Goal: Transaction & Acquisition: Purchase product/service

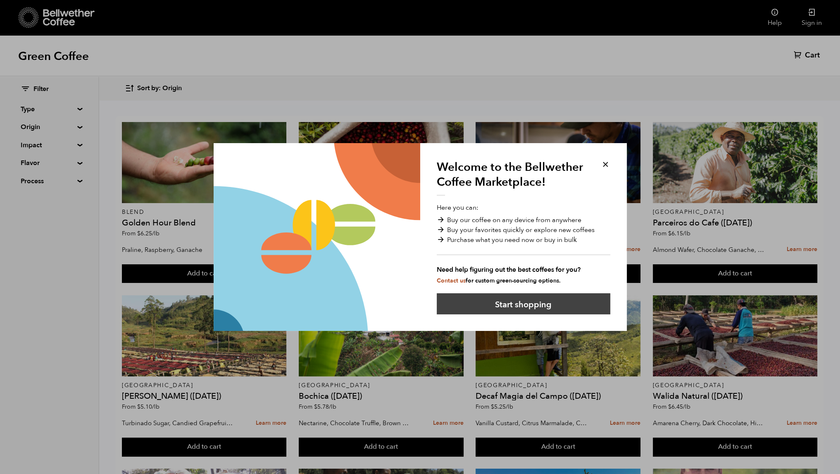
click at [527, 298] on button "Start shopping" at bounding box center [524, 303] width 174 height 21
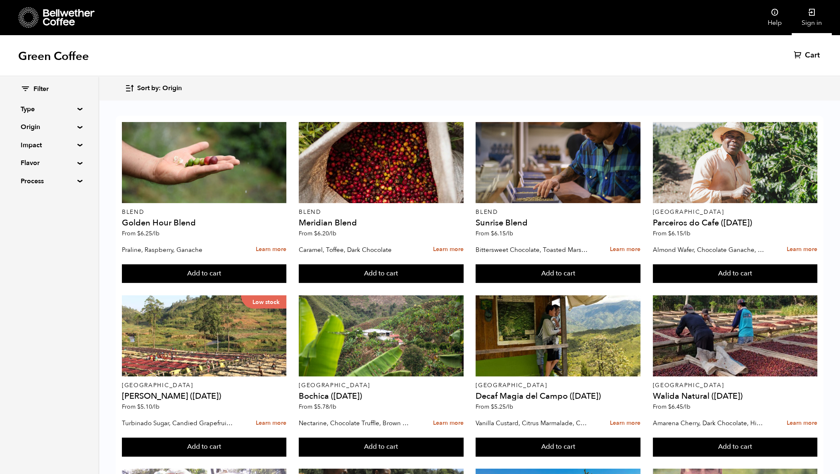
click at [807, 15] on link "Sign in" at bounding box center [812, 17] width 40 height 35
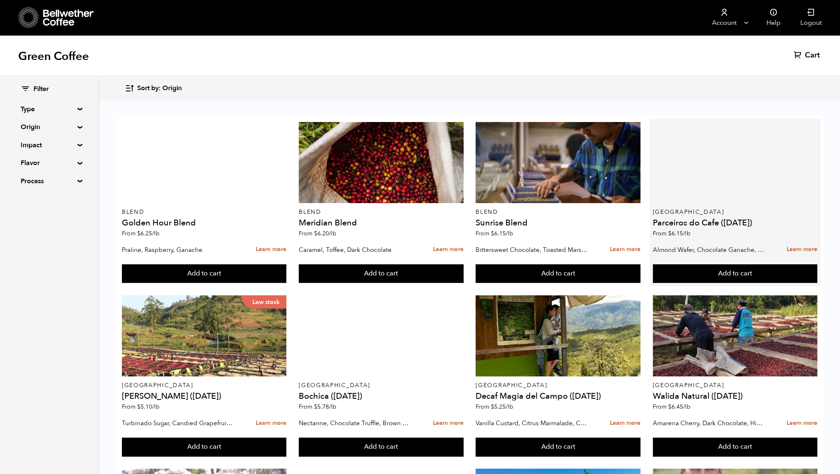
scroll to position [124, 0]
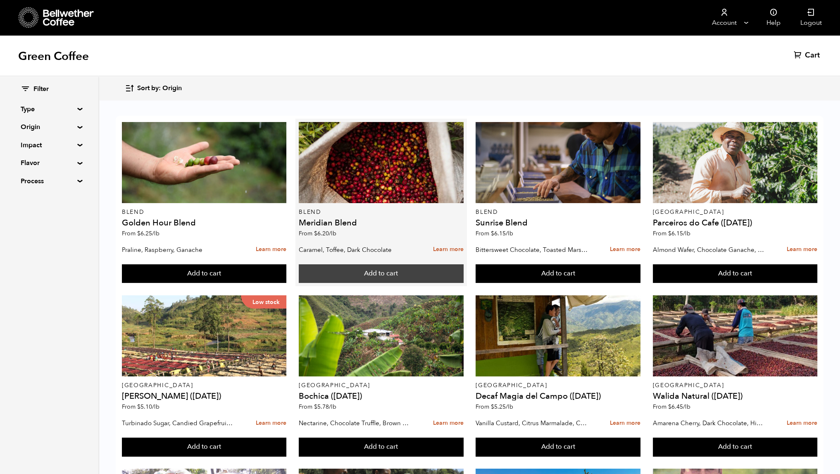
click at [399, 264] on button "Add to cart" at bounding box center [381, 273] width 165 height 19
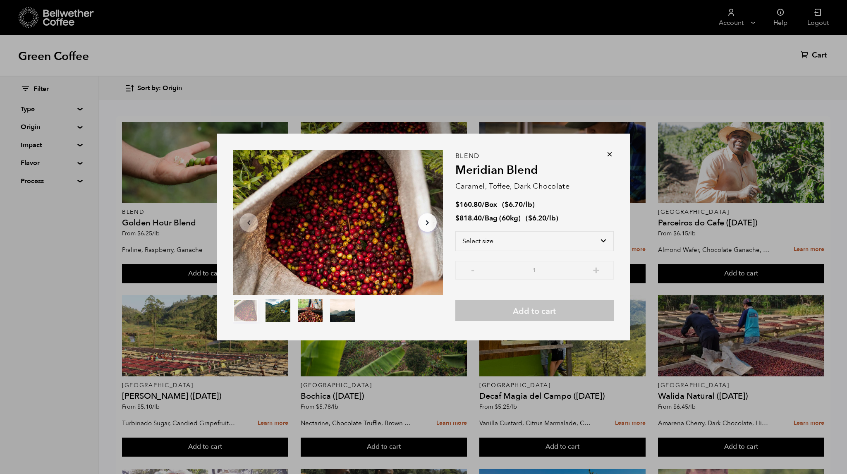
click at [607, 154] on icon at bounding box center [609, 154] width 8 height 8
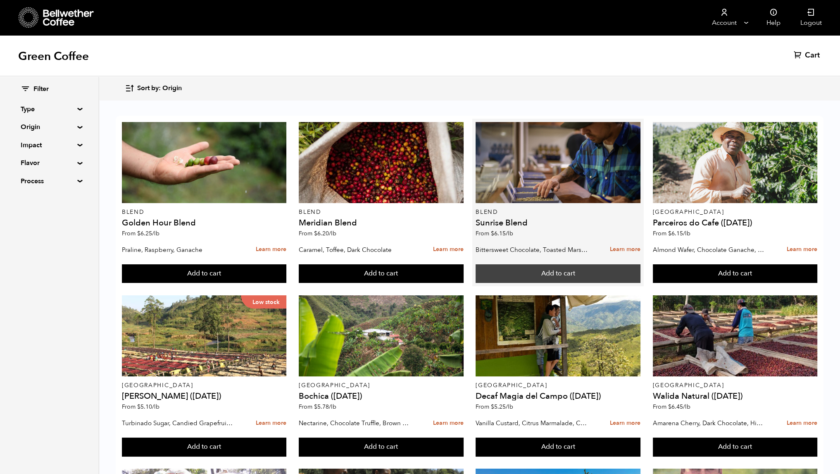
click at [608, 264] on button "Add to cart" at bounding box center [558, 273] width 165 height 19
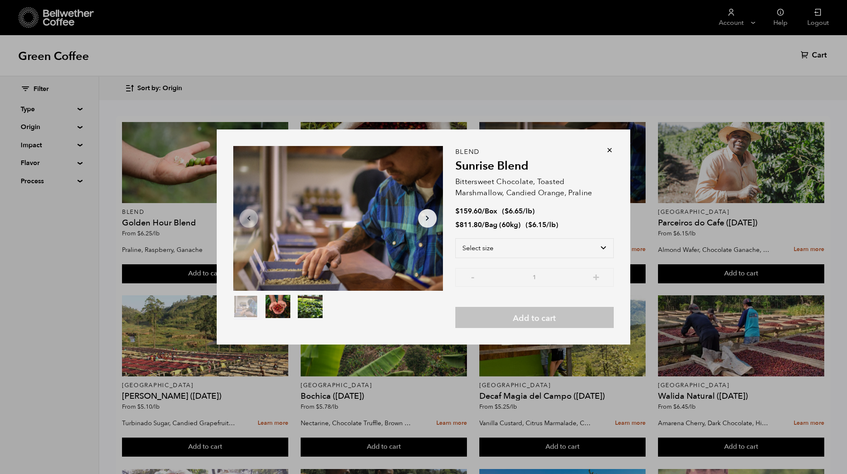
click at [608, 150] on icon at bounding box center [609, 150] width 8 height 8
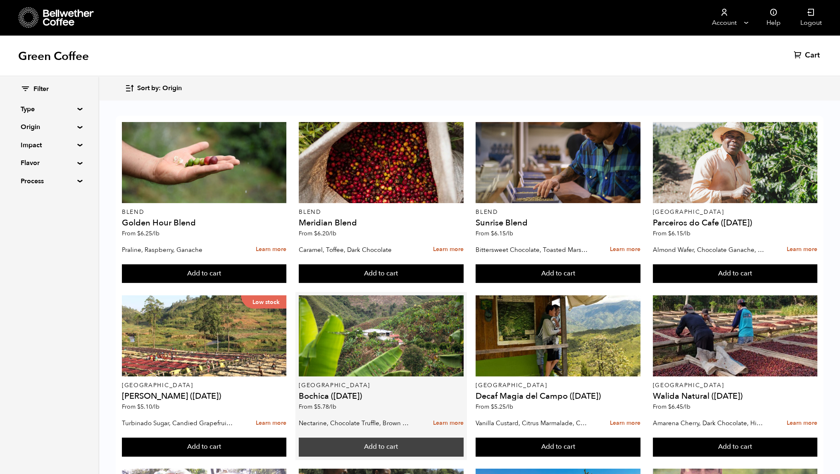
click at [397, 437] on button "Add to cart" at bounding box center [381, 446] width 165 height 19
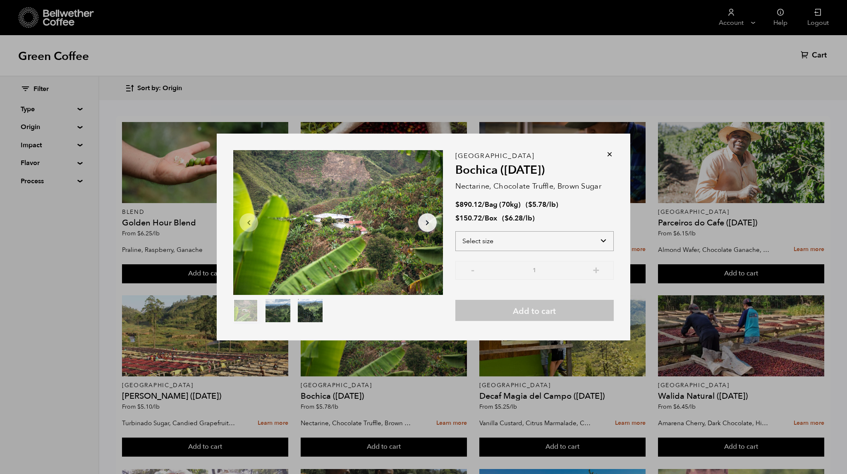
click at [526, 240] on select "Select size Bag (70kg) (154 lbs) Box (24 lbs)" at bounding box center [534, 241] width 158 height 20
select select "bag"
click at [455, 231] on select "Select size Bag (70kg) (154 lbs) Box (24 lbs)" at bounding box center [534, 241] width 158 height 20
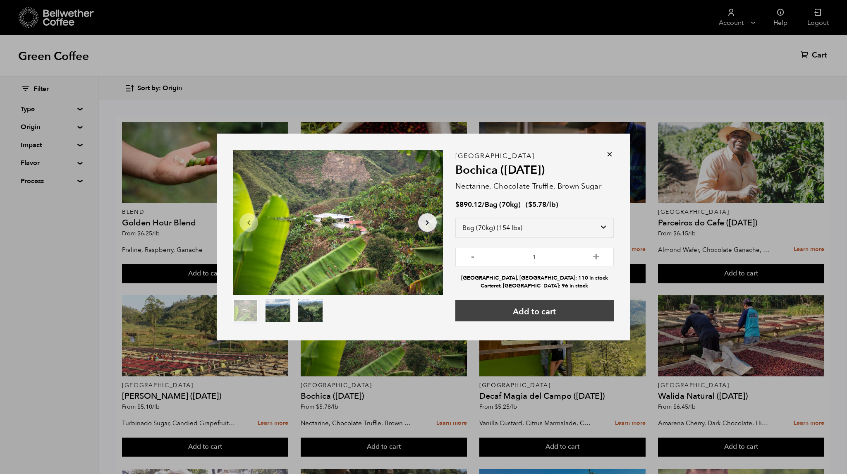
click at [527, 309] on button "Add to cart" at bounding box center [534, 310] width 158 height 21
click at [611, 152] on icon at bounding box center [609, 154] width 8 height 8
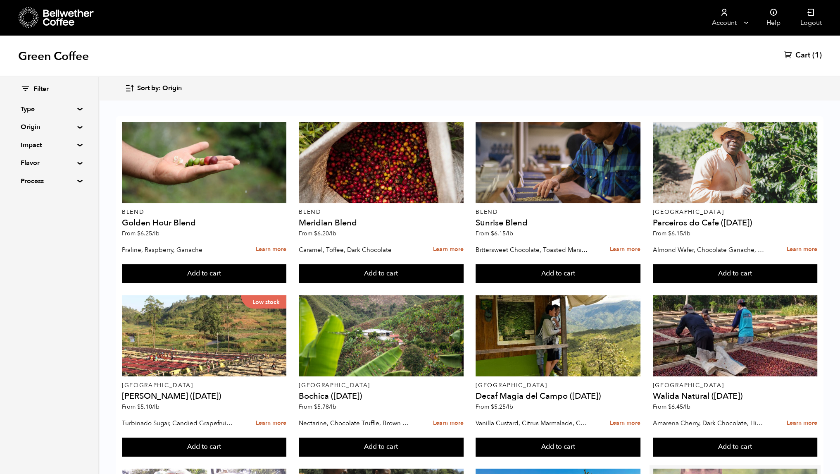
scroll to position [371, 0]
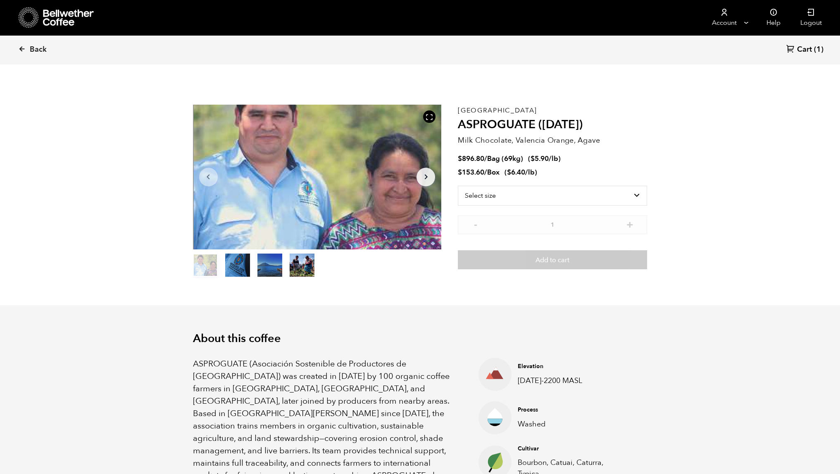
scroll to position [359, 440]
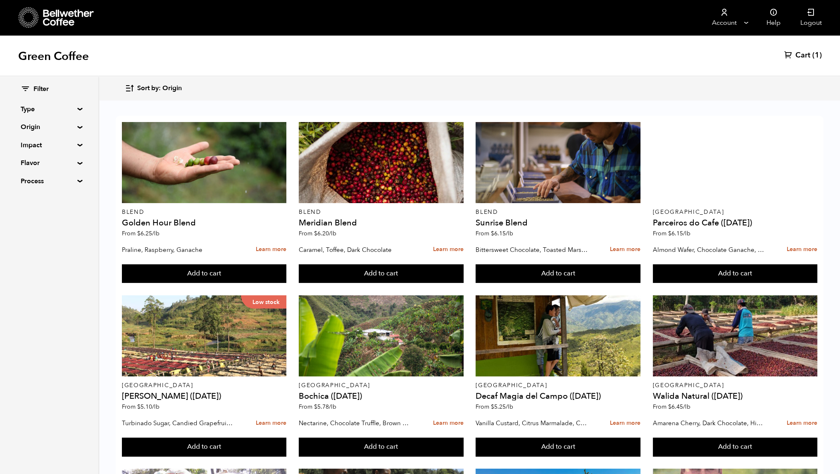
scroll to position [372, 0]
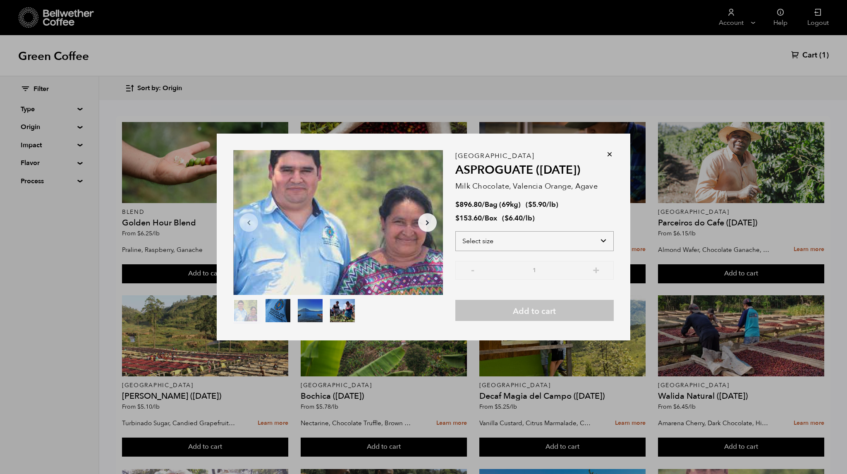
click at [607, 243] on select "Select size Bag (69kg) (152 lbs) Box (24 lbs)" at bounding box center [534, 241] width 158 height 20
select select "bag-2"
click at [455, 231] on select "Select size Bag (69kg) (152 lbs) Box (24 lbs)" at bounding box center [534, 241] width 158 height 20
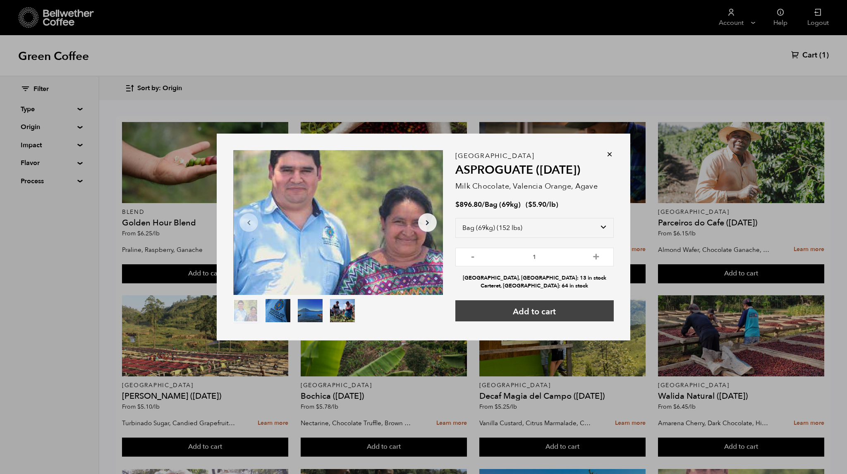
click at [548, 310] on button "Add to cart" at bounding box center [534, 310] width 158 height 21
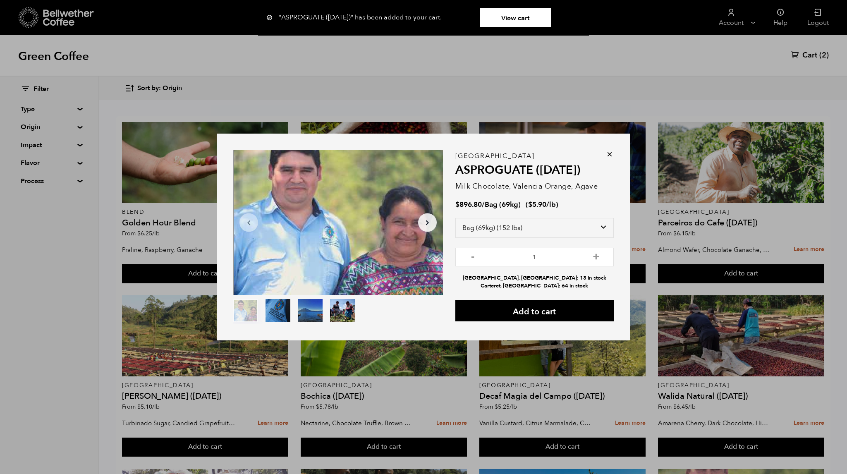
click at [607, 154] on icon at bounding box center [609, 154] width 8 height 8
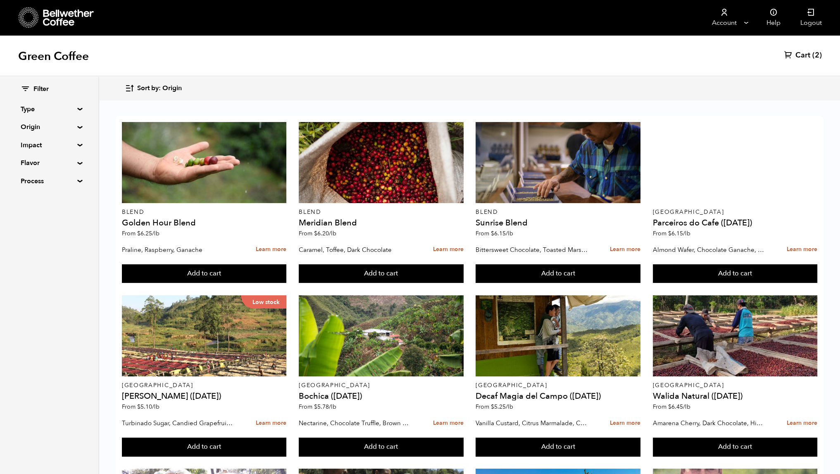
scroll to position [405, 0]
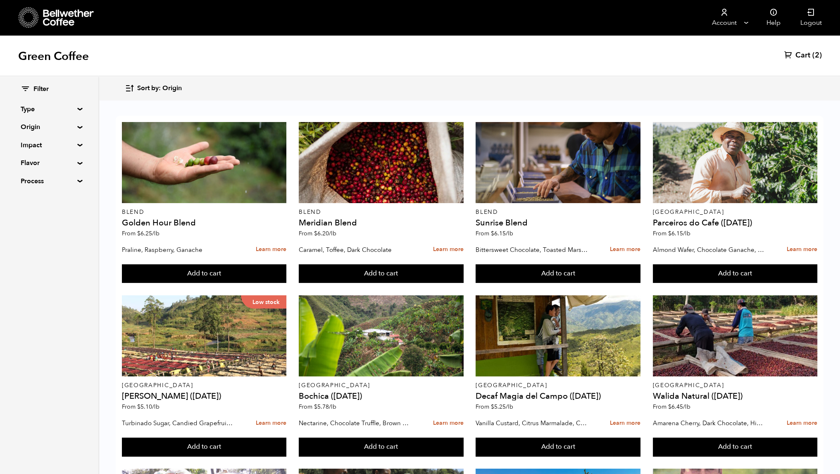
click at [807, 60] on span "Cart" at bounding box center [803, 55] width 15 height 10
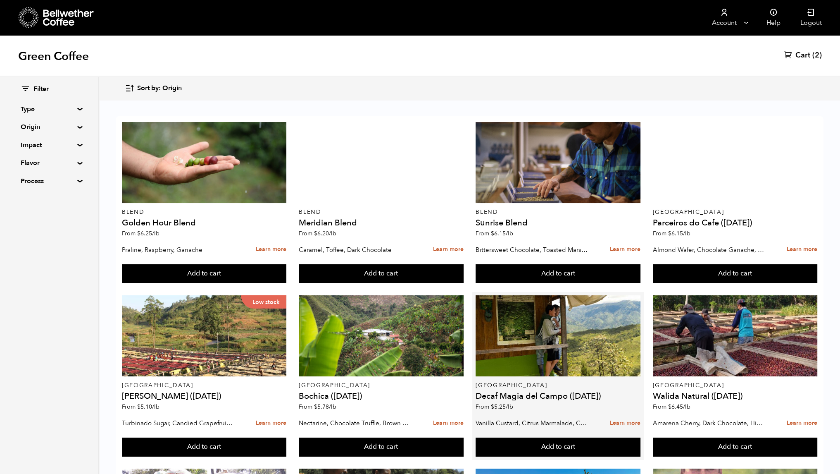
scroll to position [247, 0]
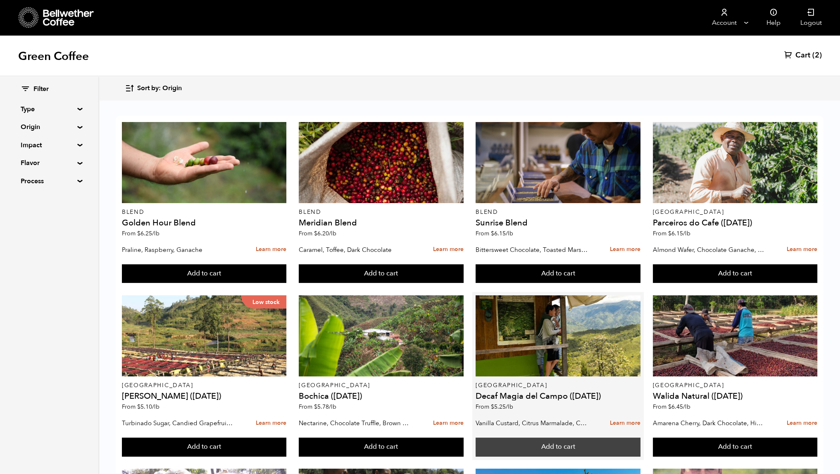
click at [566, 437] on button "Add to cart" at bounding box center [558, 446] width 165 height 19
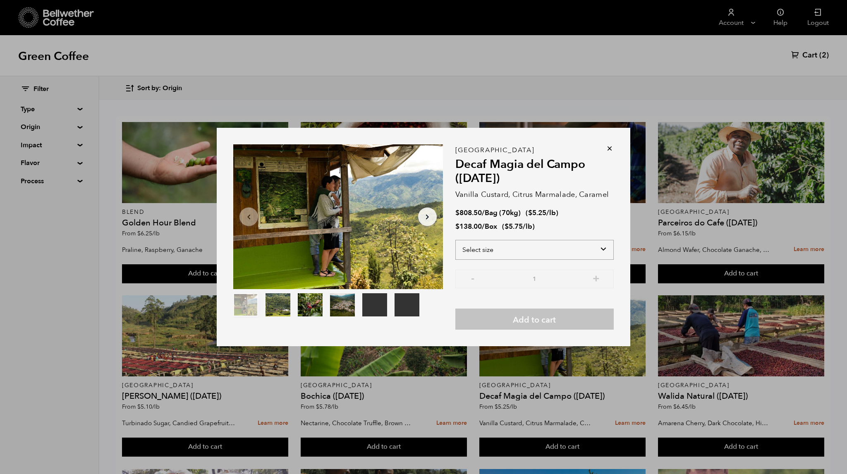
click at [537, 248] on select "Select size Bag (70kg) (154 lbs) Box (24 lbs)" at bounding box center [534, 250] width 158 height 20
select select "box"
click at [455, 240] on select "Select size Bag (70kg) (154 lbs) Box (24 lbs)" at bounding box center [534, 250] width 158 height 20
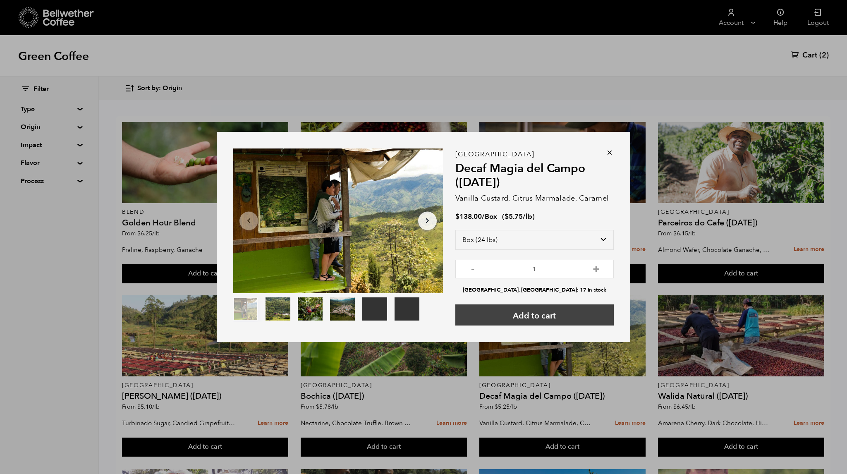
click at [529, 311] on button "Add to cart" at bounding box center [534, 314] width 158 height 21
click at [610, 154] on icon at bounding box center [609, 152] width 8 height 8
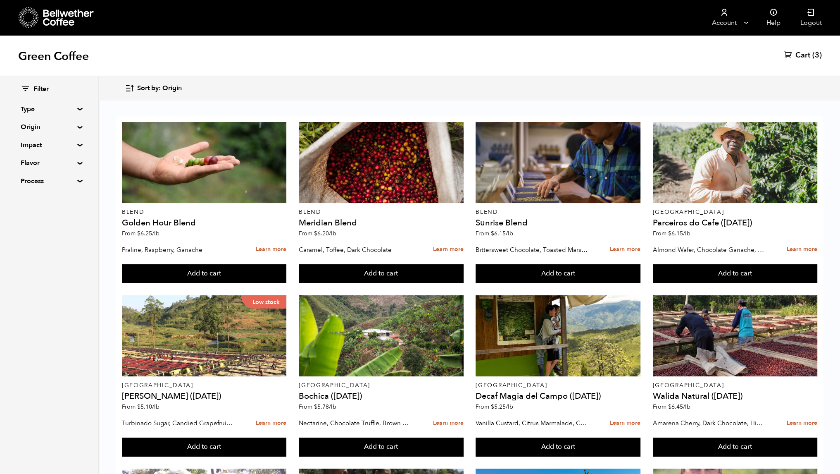
scroll to position [243, 0]
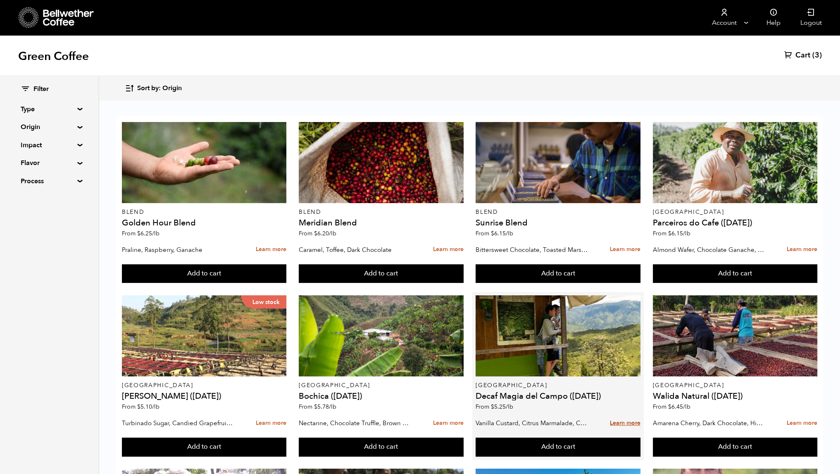
click at [618, 414] on link "Learn more" at bounding box center [625, 423] width 31 height 18
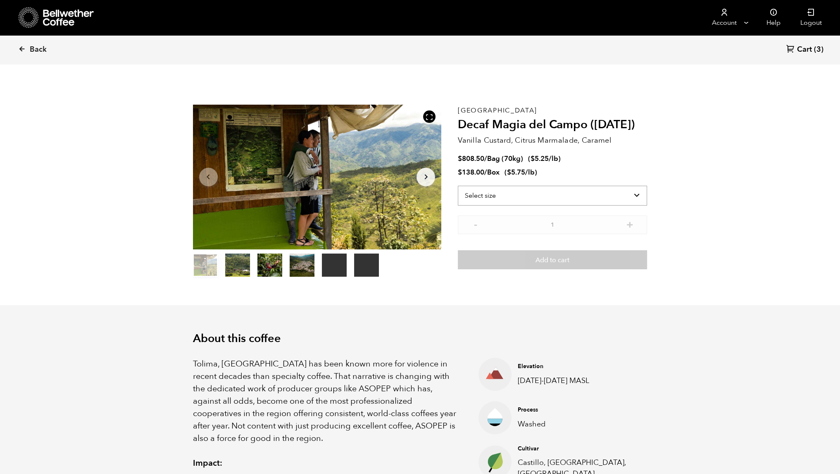
scroll to position [359, 440]
click at [25, 49] on icon at bounding box center [21, 48] width 7 height 7
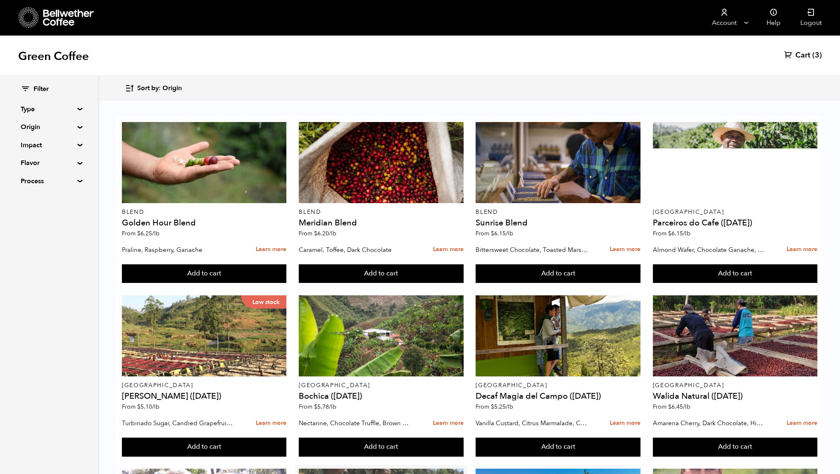
scroll to position [372, 0]
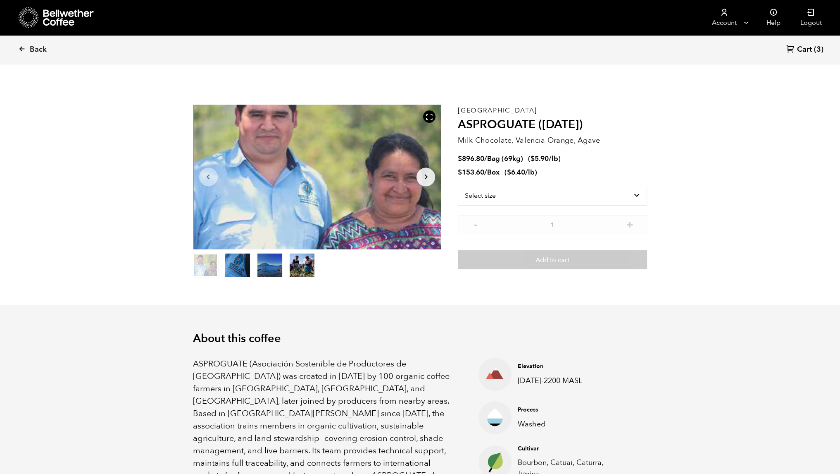
scroll to position [359, 440]
click at [38, 47] on span "Back" at bounding box center [38, 50] width 17 height 10
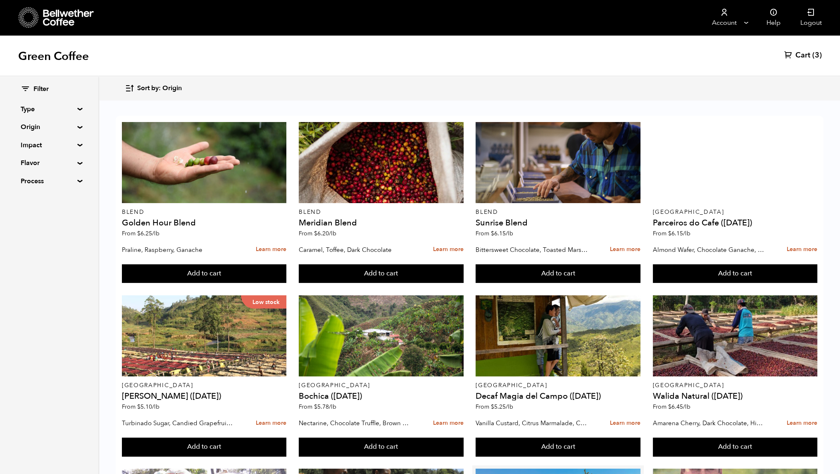
scroll to position [323, 0]
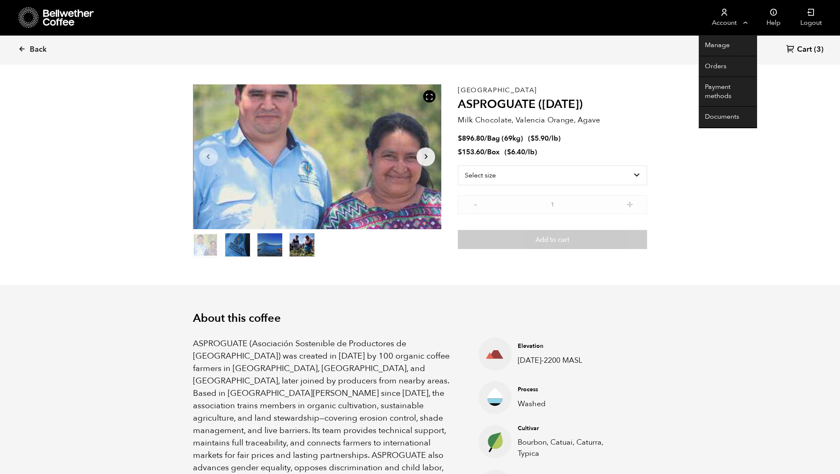
scroll to position [1, 0]
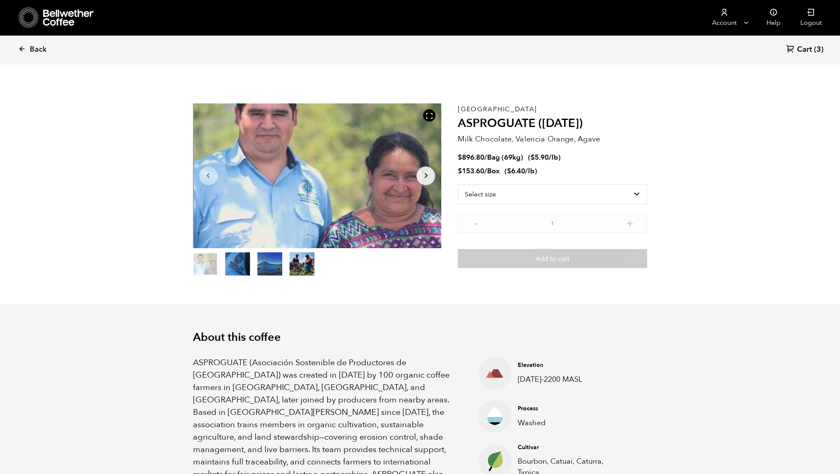
click at [811, 53] on span "Cart" at bounding box center [804, 50] width 15 height 10
